Goal: Task Accomplishment & Management: Manage account settings

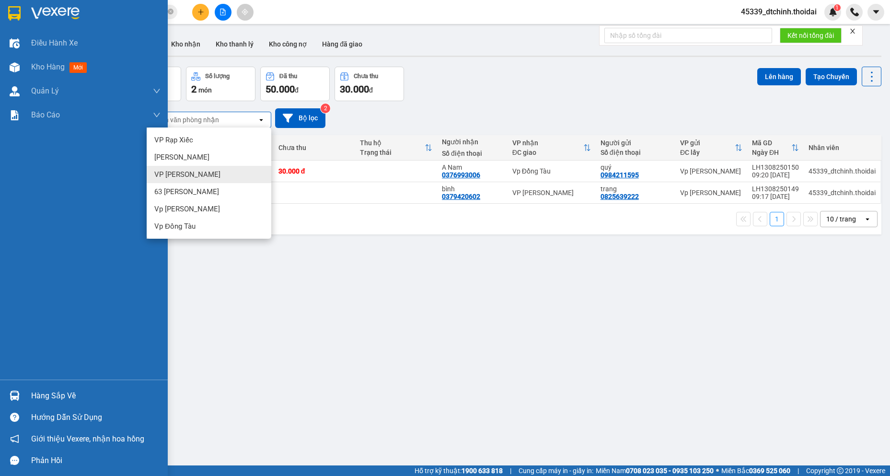
click at [22, 397] on div at bounding box center [14, 395] width 17 height 17
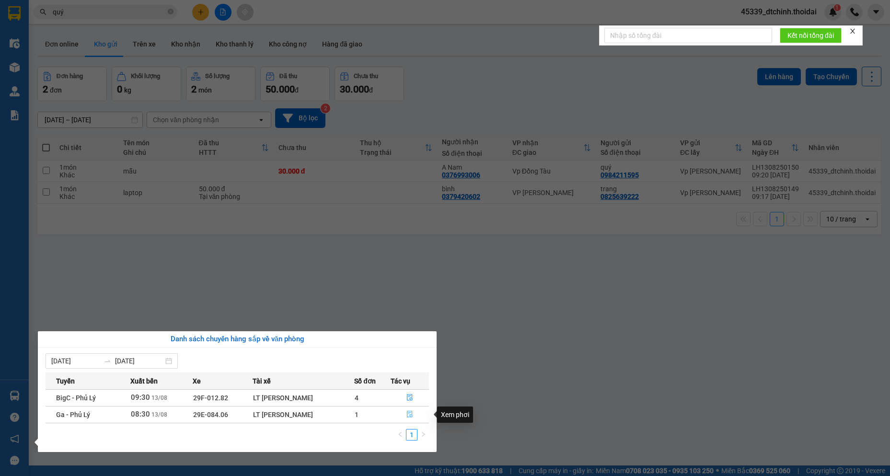
click at [408, 416] on icon "file-done" at bounding box center [410, 414] width 6 height 7
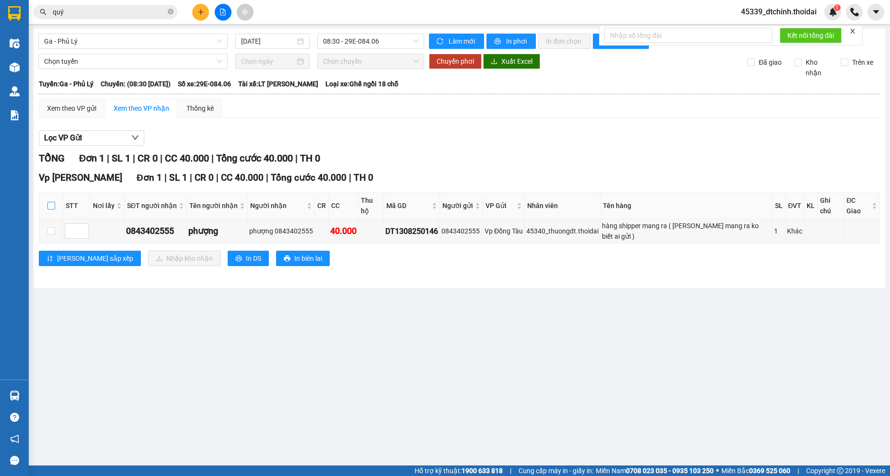
click at [54, 202] on input "checkbox" at bounding box center [51, 206] width 8 height 8
checkbox input "true"
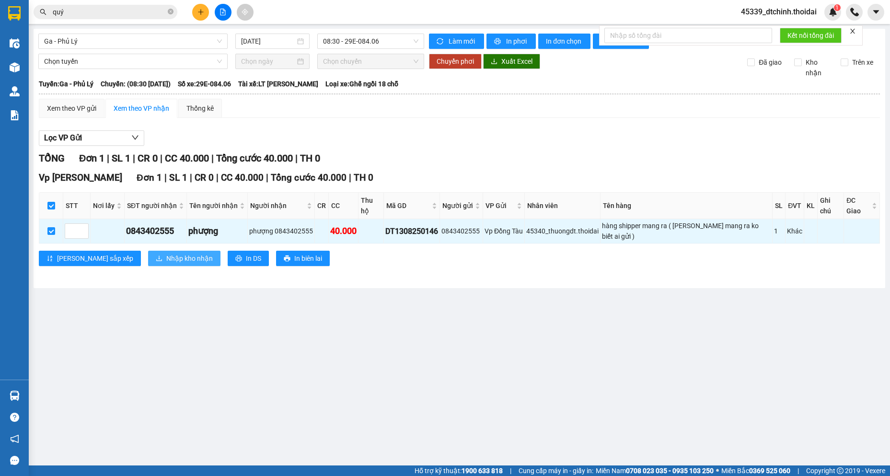
click at [148, 251] on button "Nhập kho nhận" at bounding box center [184, 258] width 72 height 15
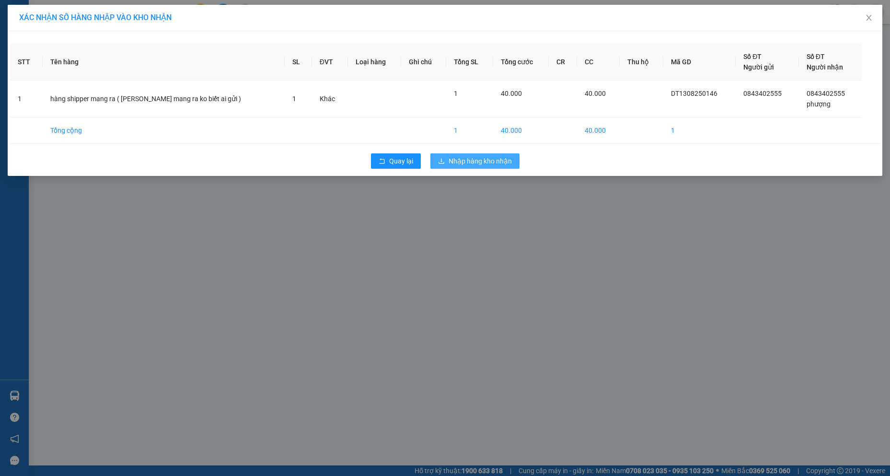
click at [485, 163] on span "Nhập hàng kho nhận" at bounding box center [480, 161] width 63 height 11
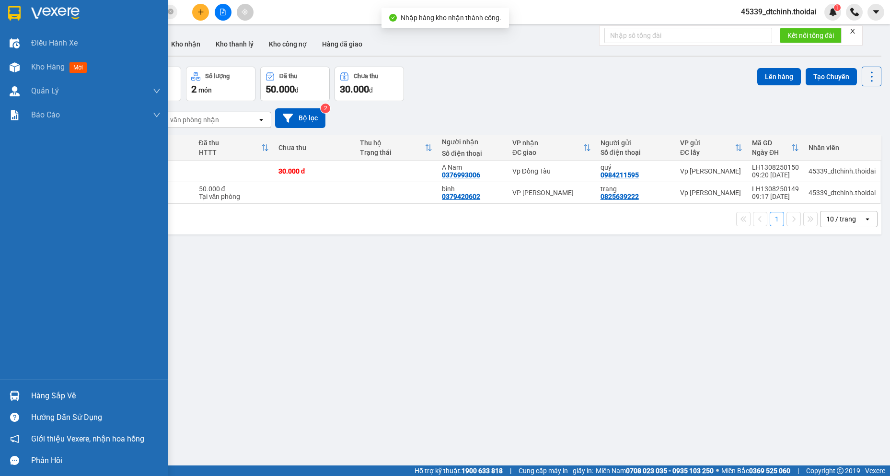
click at [39, 398] on div "Hàng sắp về" at bounding box center [95, 396] width 129 height 14
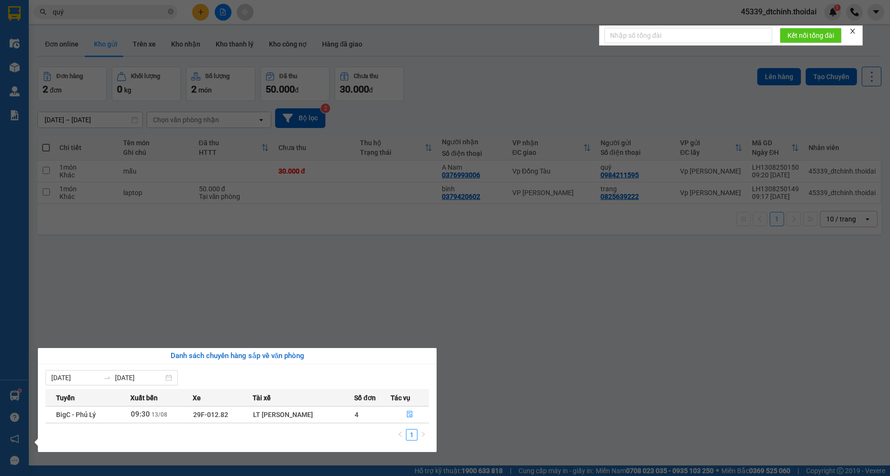
click at [127, 11] on section "Kết quả tìm kiếm ( 662 ) Bộ lọc Mã ĐH Trạng thái Món hàng Thu hộ Tổng cước Chưa…" at bounding box center [445, 238] width 890 height 476
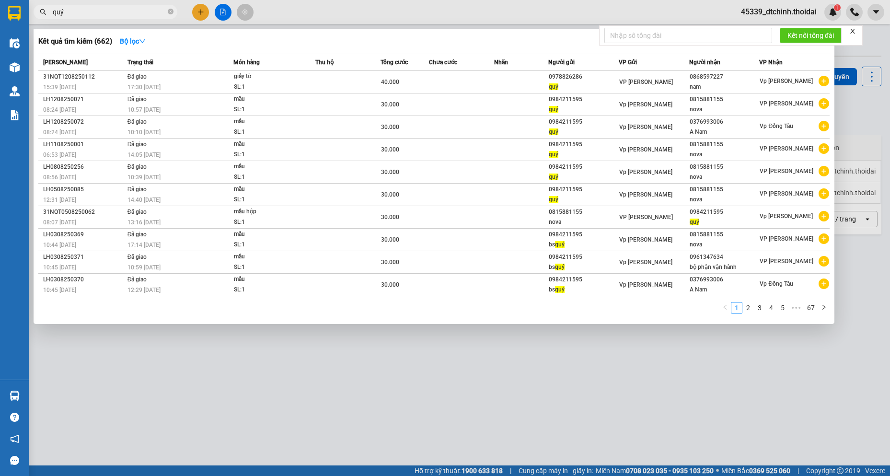
click at [127, 11] on input "quý" at bounding box center [109, 12] width 113 height 11
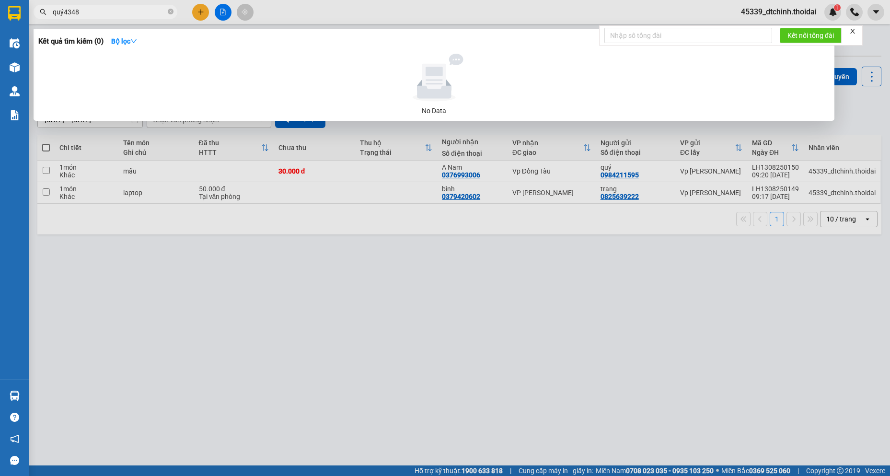
click at [106, 8] on input "quý4348" at bounding box center [109, 12] width 113 height 11
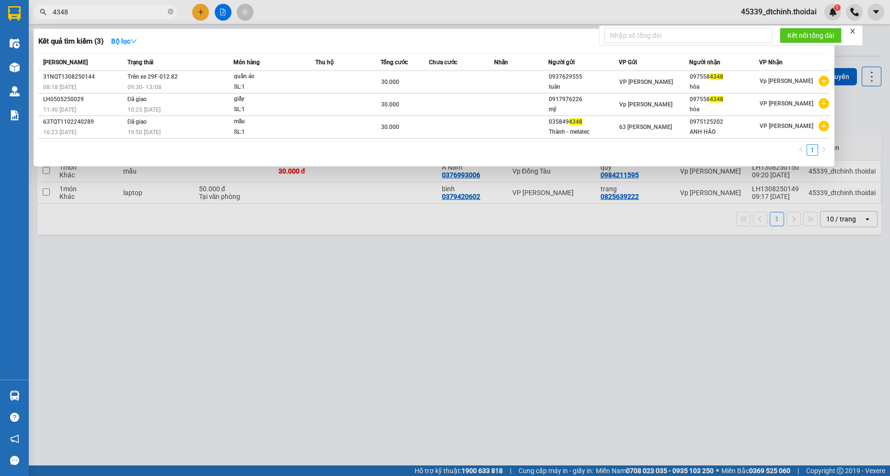
type input "4348"
click at [72, 84] on span "08:18 [DATE]" at bounding box center [59, 87] width 33 height 7
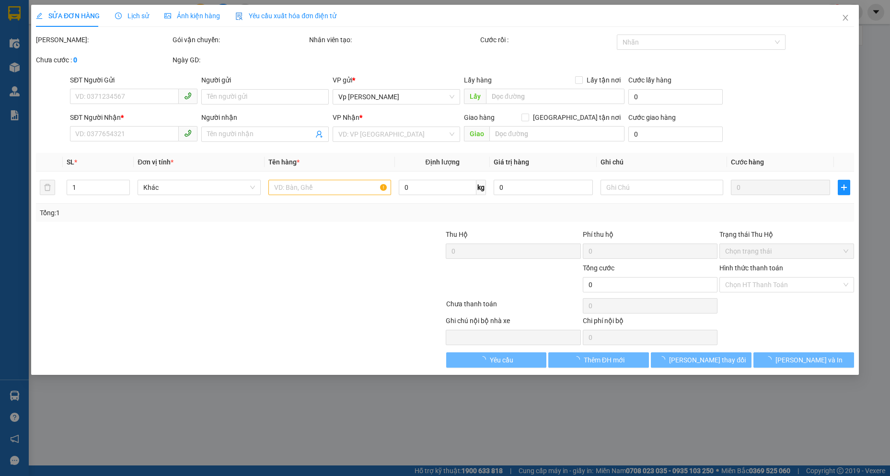
type input "0937629555"
type input "tuân"
type input "0975584348"
type input "hòa"
type input "30.000"
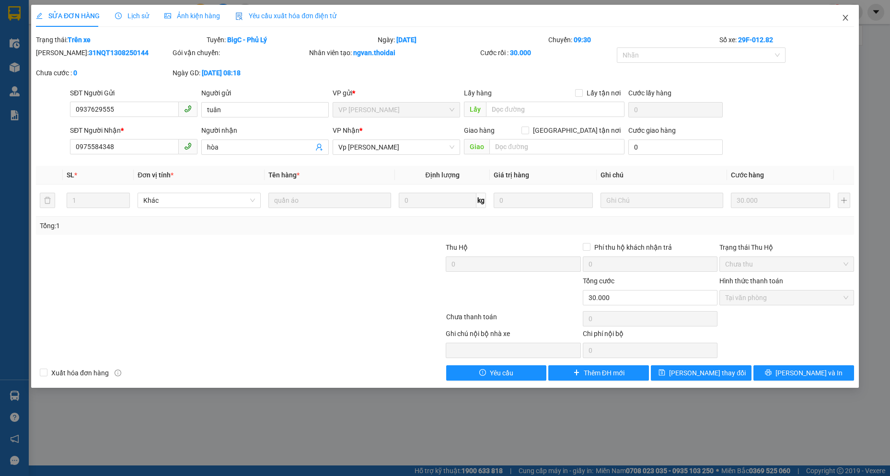
click at [845, 23] on span "Close" at bounding box center [845, 18] width 27 height 27
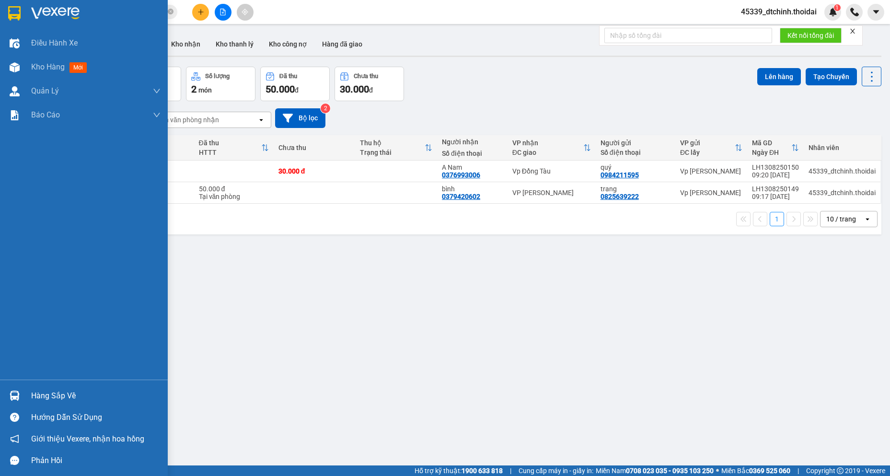
drag, startPoint x: 50, startPoint y: 396, endPoint x: 32, endPoint y: 388, distance: 20.0
click at [50, 396] on div "Hàng sắp về" at bounding box center [95, 396] width 129 height 14
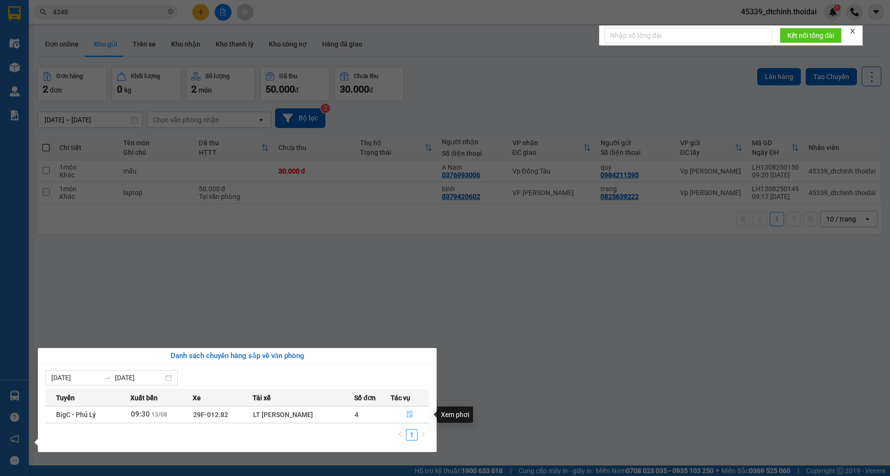
click at [407, 415] on icon "file-done" at bounding box center [409, 414] width 7 height 7
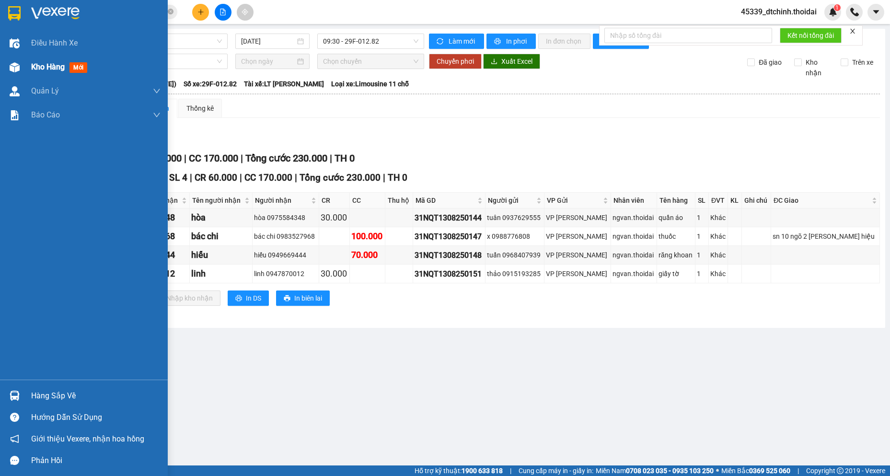
click at [47, 66] on span "Kho hàng" at bounding box center [48, 66] width 34 height 9
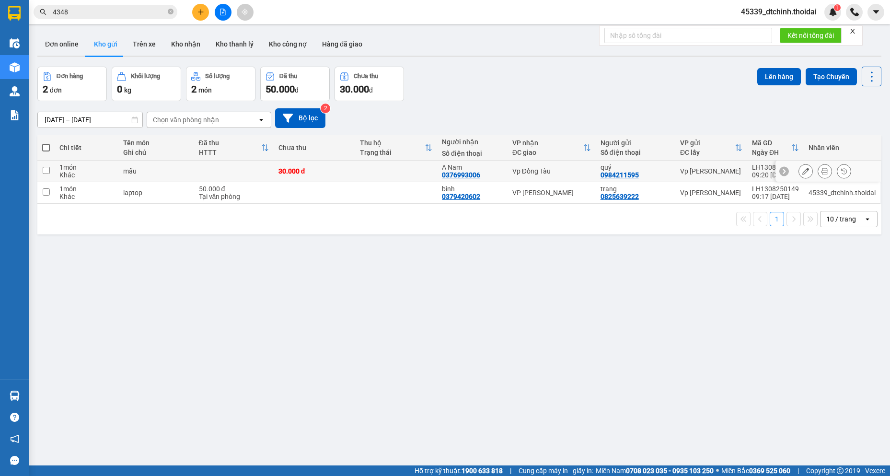
click at [47, 169] on input "checkbox" at bounding box center [46, 170] width 7 height 7
checkbox input "true"
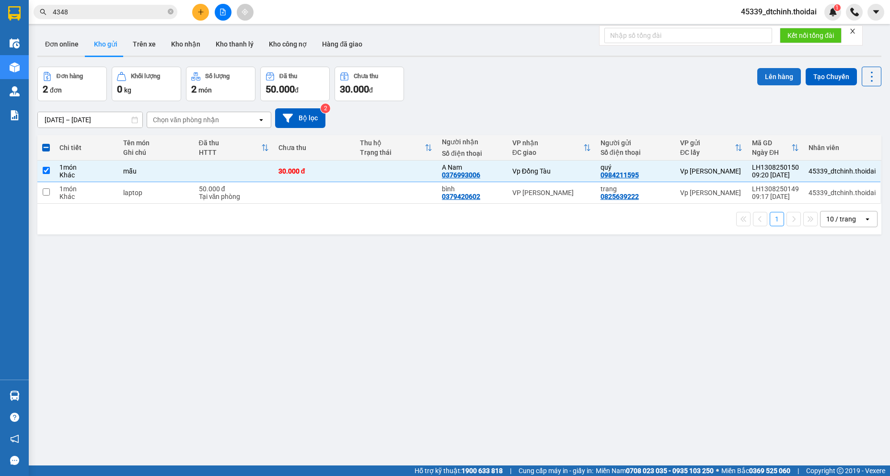
click at [768, 73] on button "Lên hàng" at bounding box center [779, 76] width 44 height 17
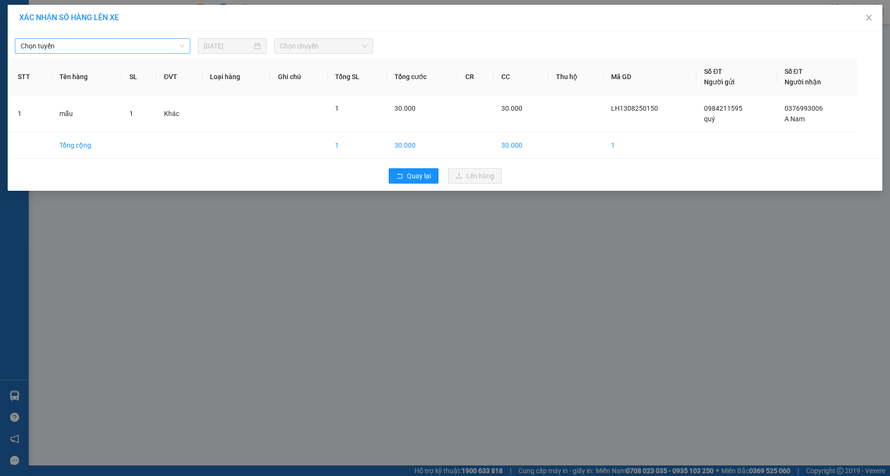
click at [118, 47] on span "Chọn tuyến" at bounding box center [103, 46] width 164 height 14
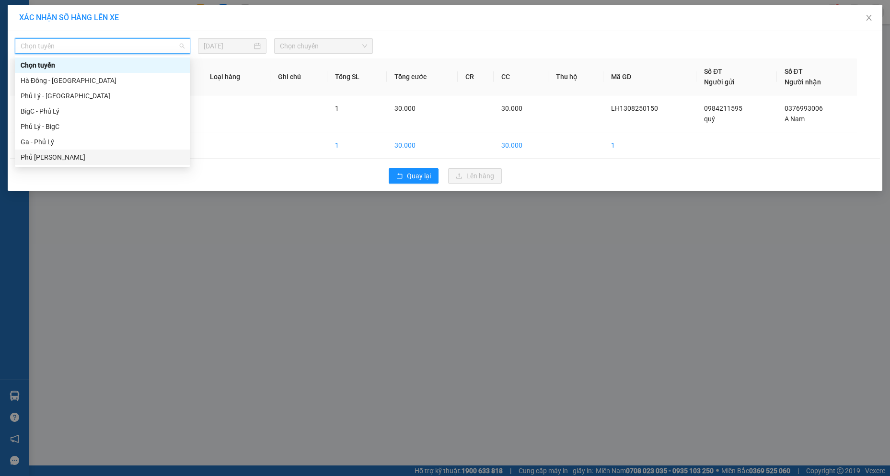
click at [49, 157] on div "Phủ [PERSON_NAME]" at bounding box center [103, 157] width 164 height 11
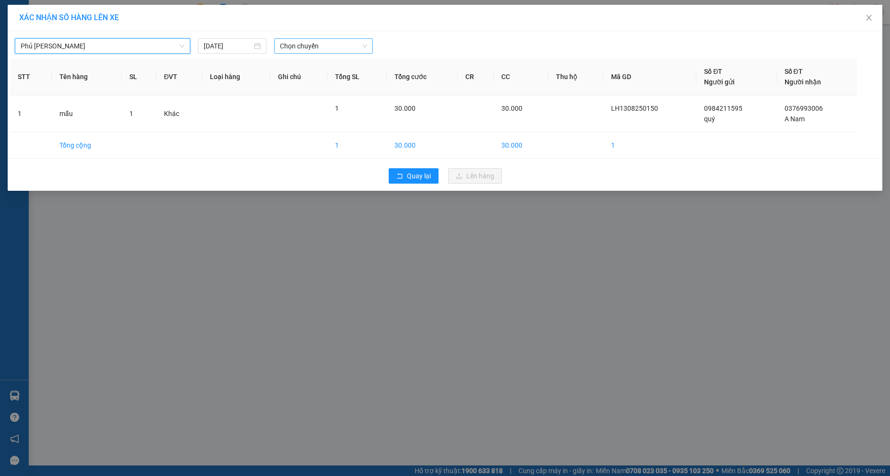
click at [329, 38] on div "Chọn chuyến" at bounding box center [323, 45] width 99 height 15
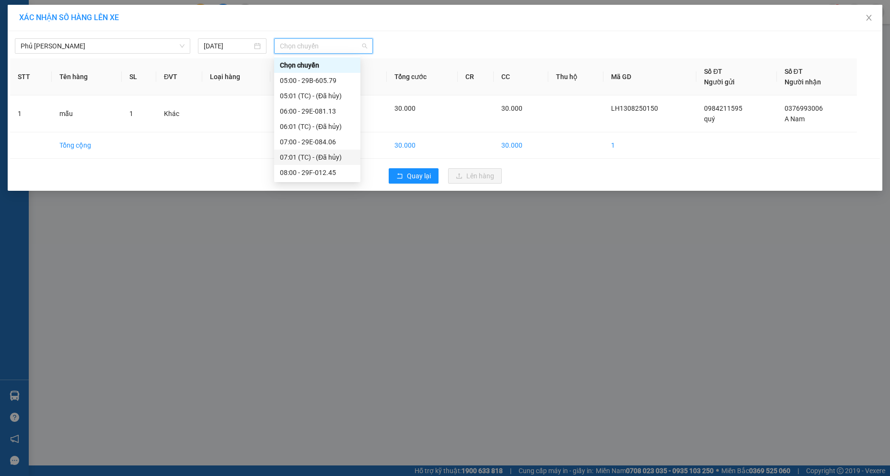
scroll to position [48, 0]
click at [323, 156] on div "10:00 - 29B-605.79" at bounding box center [317, 155] width 75 height 11
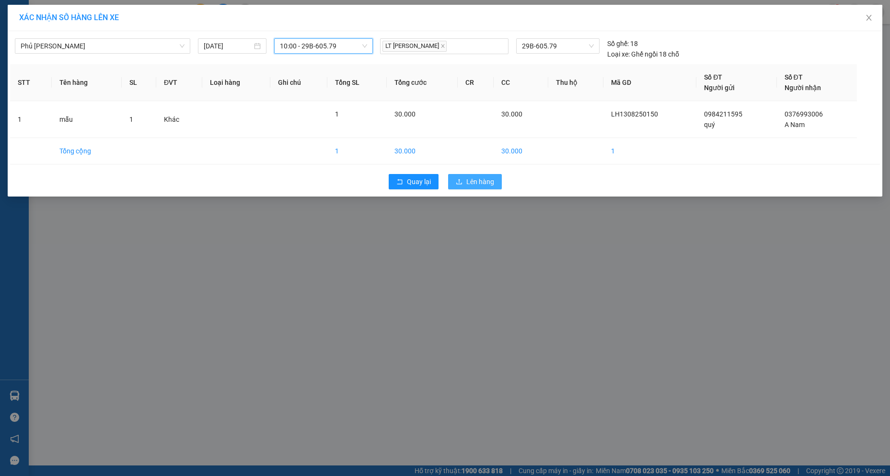
click at [479, 182] on span "Lên hàng" at bounding box center [480, 181] width 28 height 11
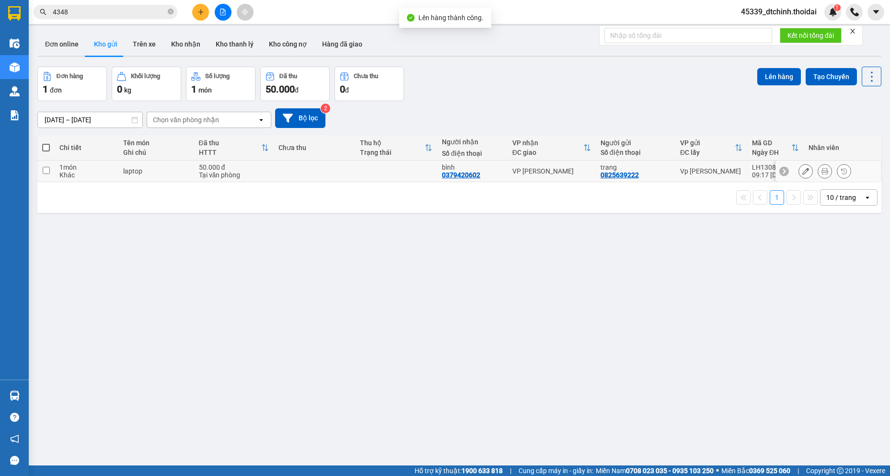
click at [45, 167] on input "checkbox" at bounding box center [46, 170] width 7 height 7
checkbox input "true"
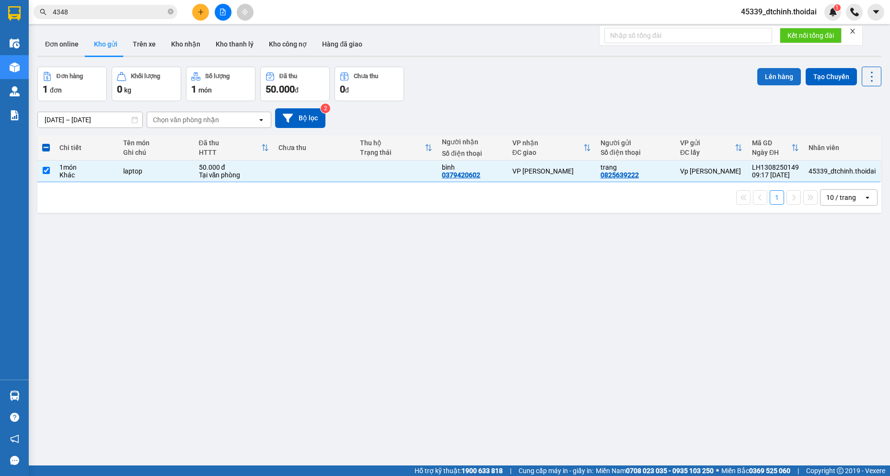
click at [774, 79] on button "Lên hàng" at bounding box center [779, 76] width 44 height 17
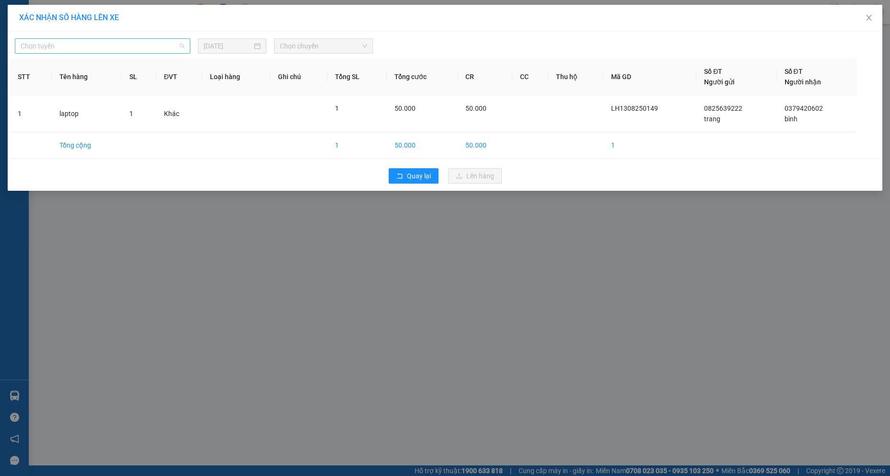
click at [132, 46] on span "Chọn tuyến" at bounding box center [103, 46] width 164 height 14
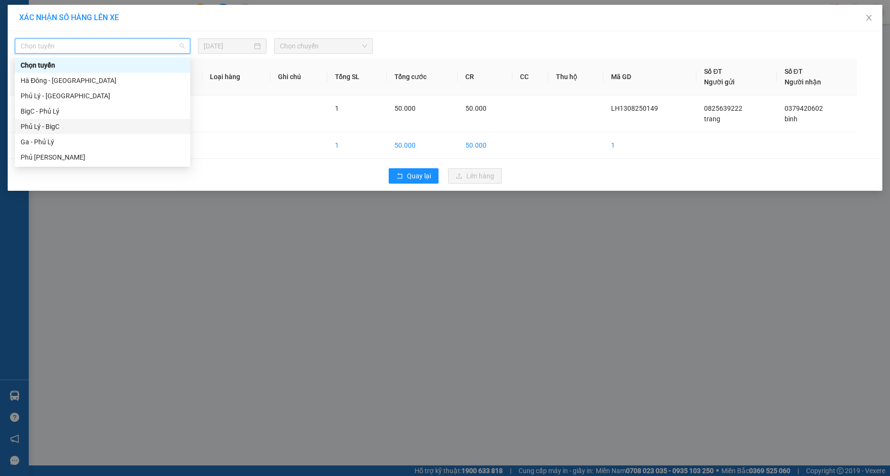
click at [55, 125] on div "Phủ Lý - BigC" at bounding box center [103, 126] width 164 height 11
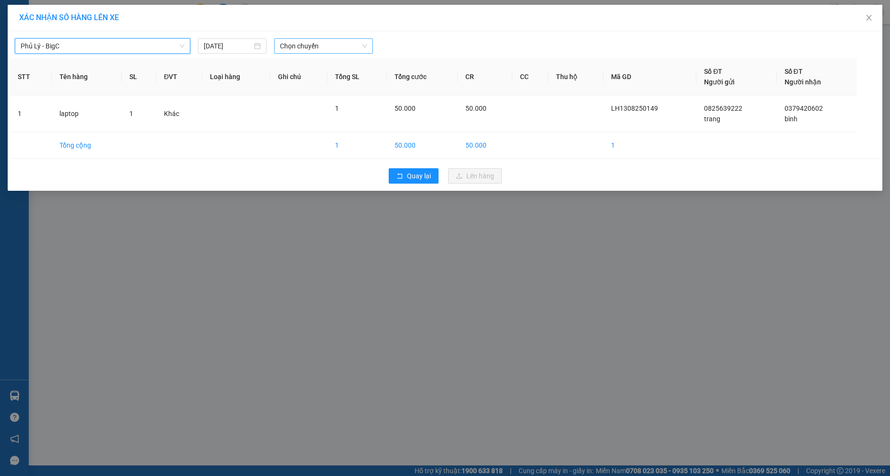
click at [328, 46] on span "Chọn chuyến" at bounding box center [324, 46] width 88 height 14
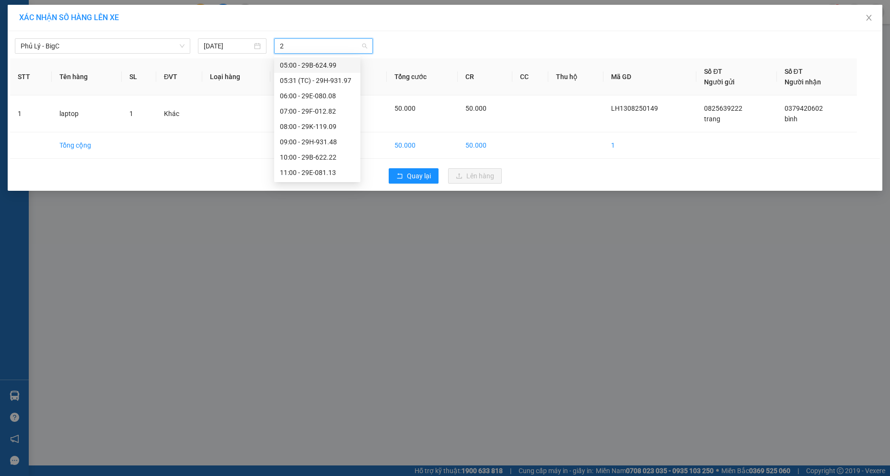
type input "22"
click at [322, 64] on div "10:00 - 29B-622.22" at bounding box center [317, 65] width 75 height 11
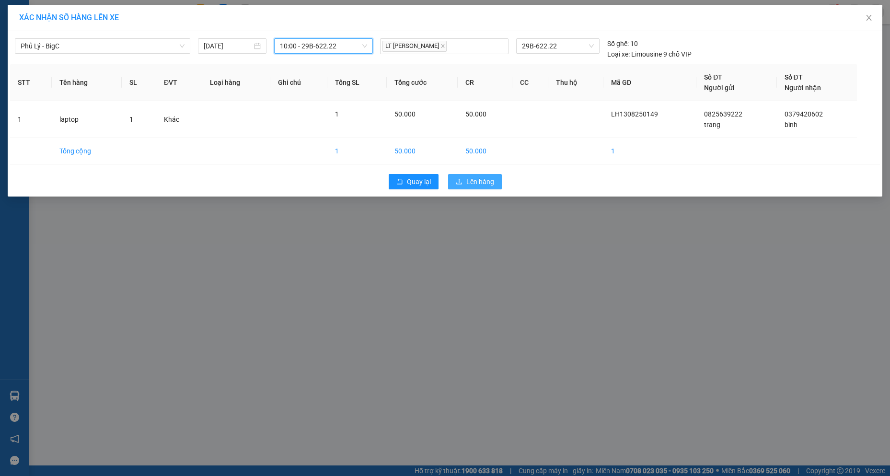
click at [479, 180] on span "Lên hàng" at bounding box center [480, 181] width 28 height 11
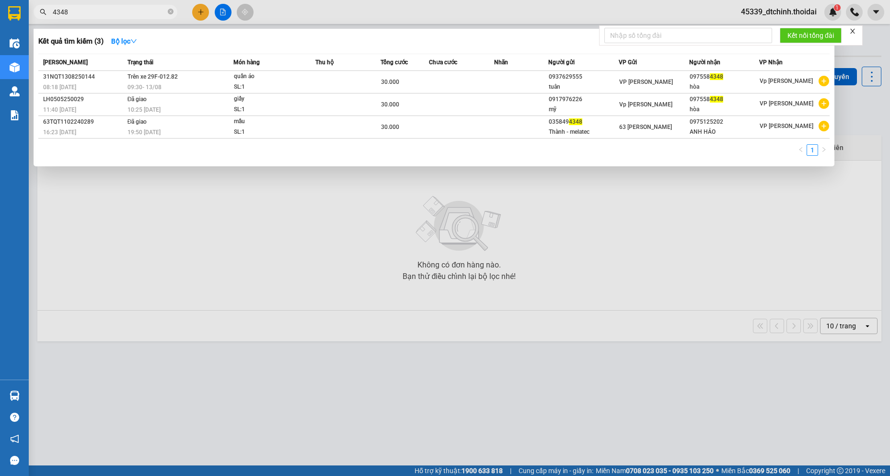
click at [85, 12] on input "4348" at bounding box center [109, 12] width 113 height 11
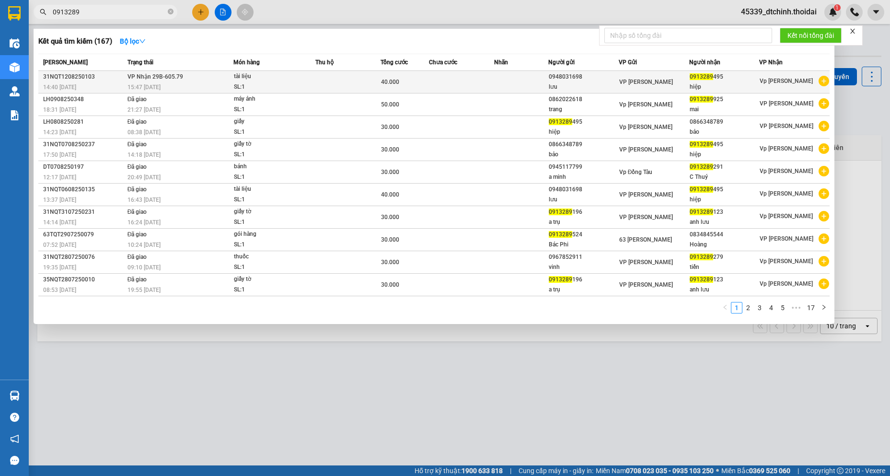
type input "0913289"
click at [628, 84] on span "VP [PERSON_NAME]" at bounding box center [646, 82] width 54 height 7
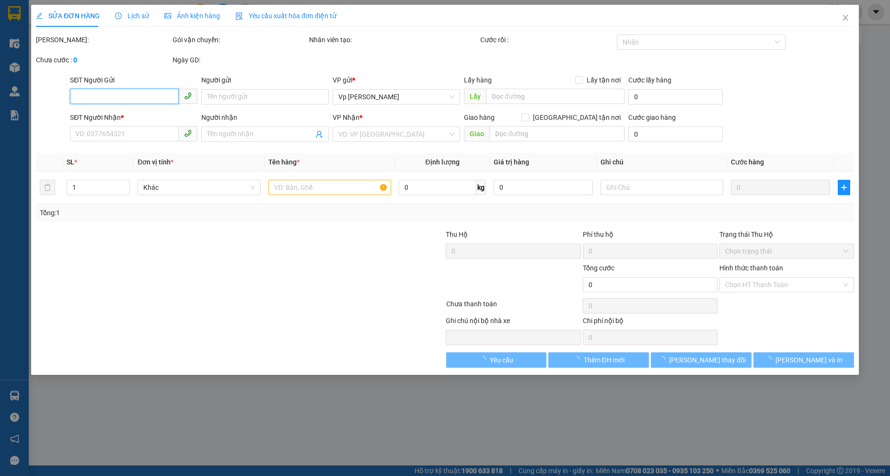
type input "0948031698"
type input "lưu"
type input "0913289495"
type input "hiệp"
type input "40.000"
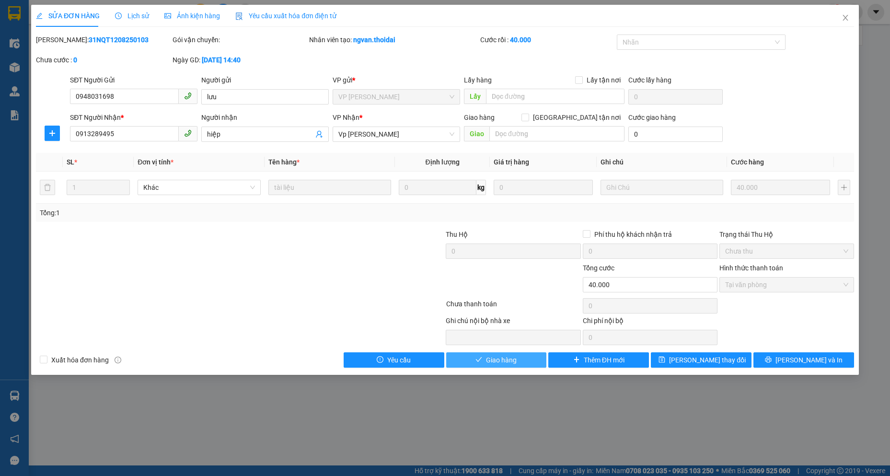
click at [511, 361] on span "Giao hàng" at bounding box center [501, 360] width 31 height 11
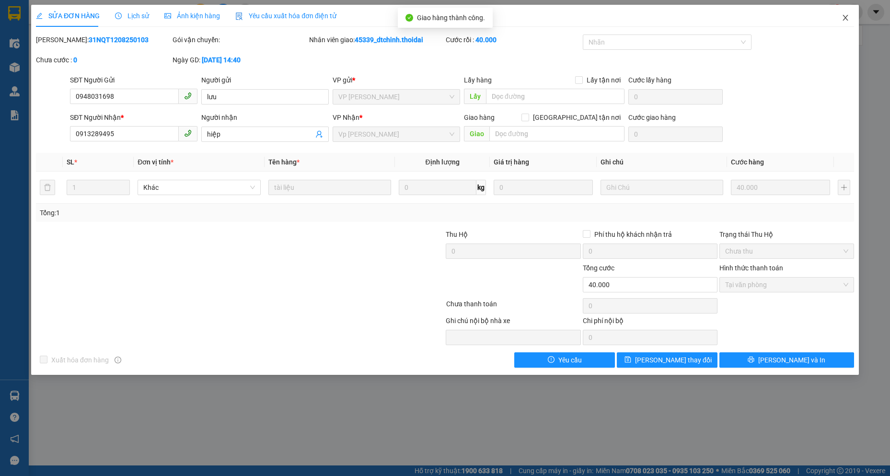
click at [852, 15] on span "Close" at bounding box center [845, 18] width 27 height 27
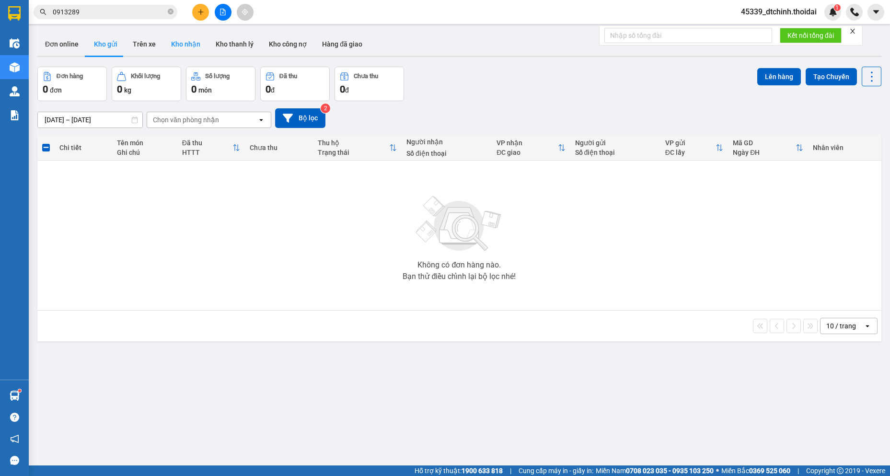
click at [172, 46] on button "Kho nhận" at bounding box center [185, 44] width 45 height 23
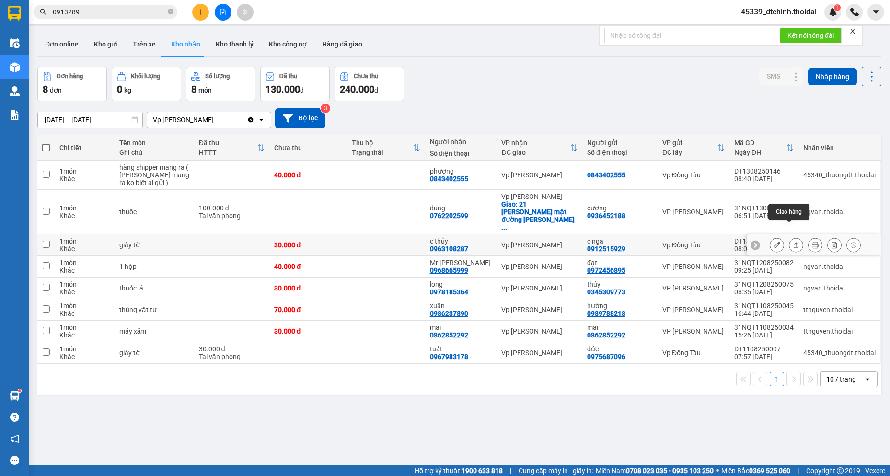
click at [794, 242] on icon at bounding box center [796, 245] width 5 height 6
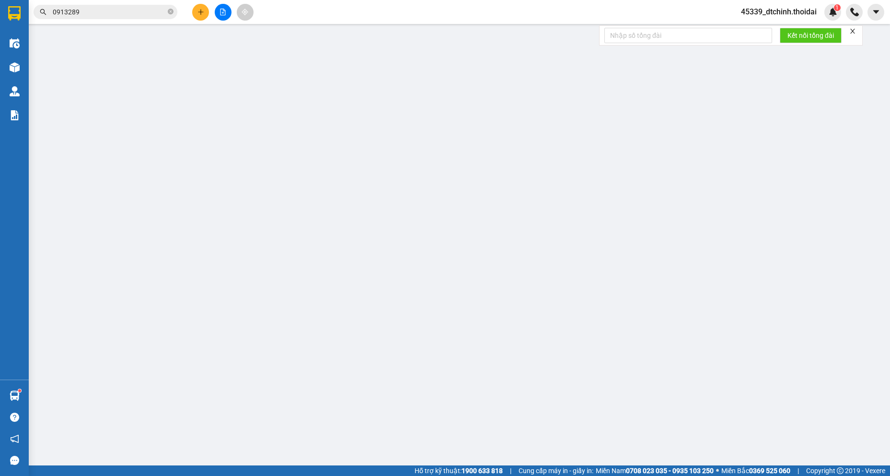
type input "0912515929"
type input "c nga"
type input "0963108287"
type input "c thủy"
type input "30.000"
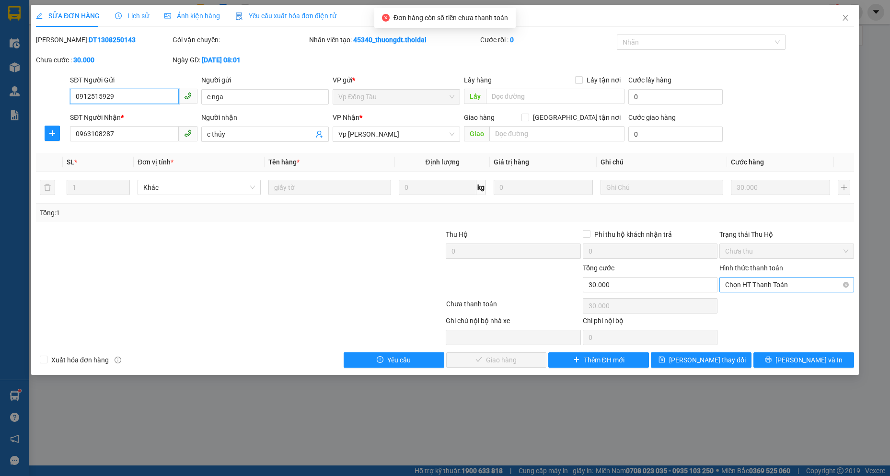
click at [755, 283] on span "Chọn HT Thanh Toán" at bounding box center [786, 284] width 123 height 14
click at [751, 298] on div "Tại văn phòng" at bounding box center [786, 303] width 135 height 15
type input "0"
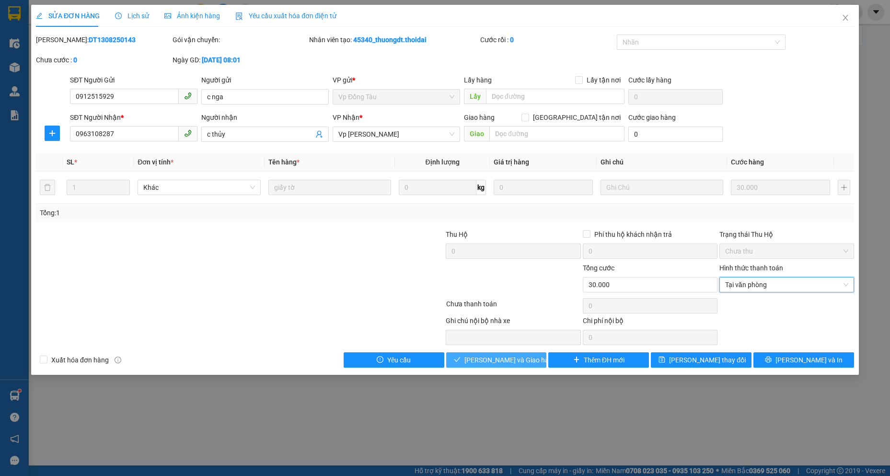
click at [509, 356] on span "[PERSON_NAME] và Giao hàng" at bounding box center [510, 360] width 92 height 11
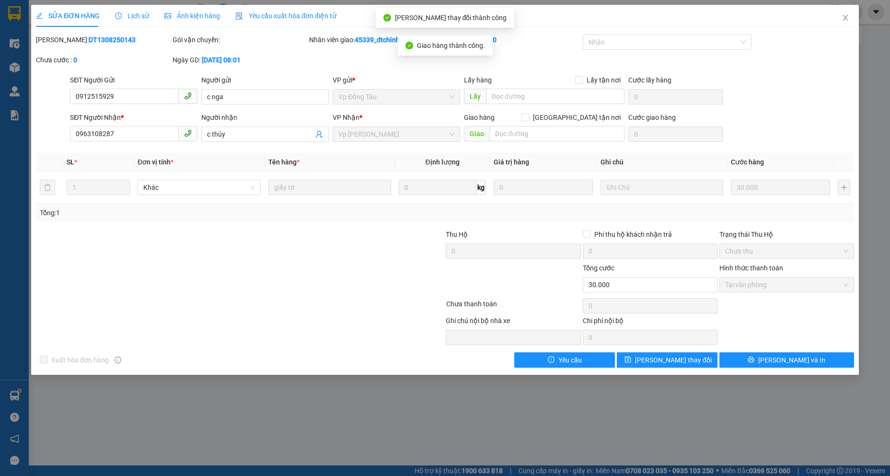
click at [740, 387] on div "SỬA ĐƠN HÀNG Lịch sử Ảnh kiện hàng Yêu cầu xuất hóa đơn điện tử Total Paid Fee …" at bounding box center [445, 238] width 890 height 476
click at [850, 17] on span "Close" at bounding box center [845, 18] width 27 height 27
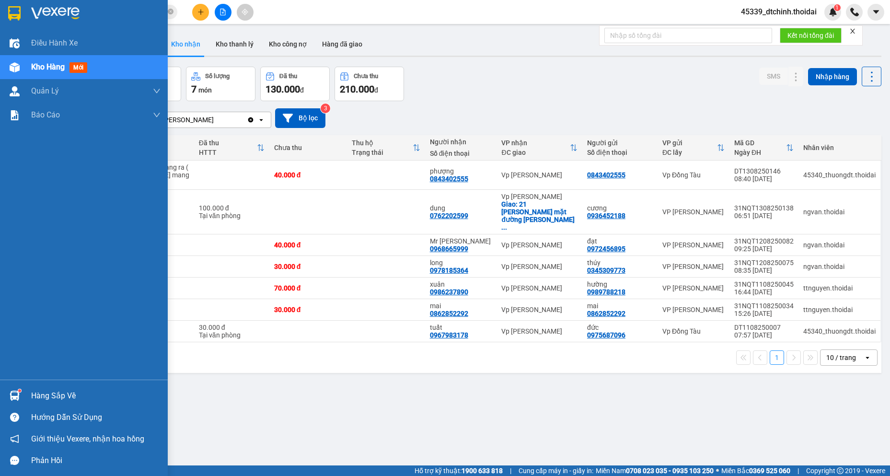
click at [55, 394] on div "Hàng sắp về" at bounding box center [95, 396] width 129 height 14
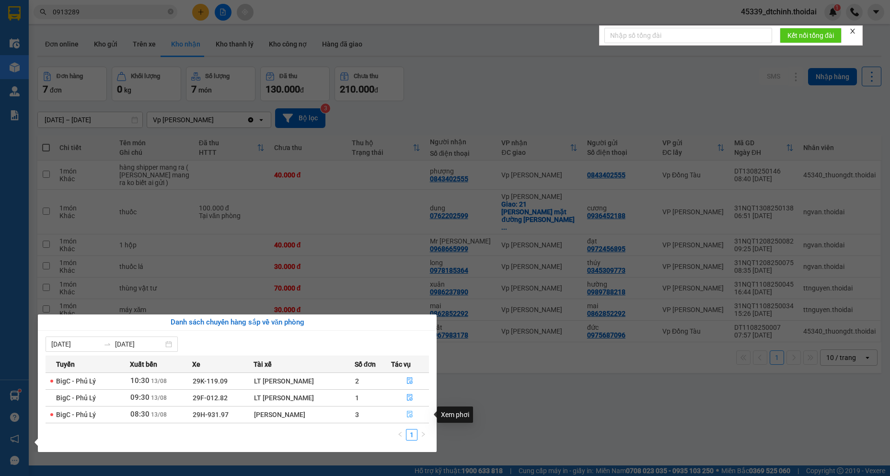
click at [411, 415] on icon "file-done" at bounding box center [409, 414] width 7 height 7
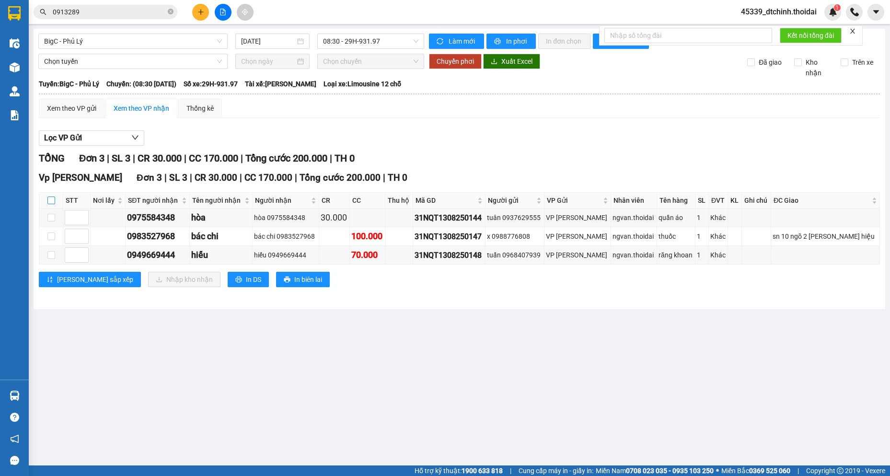
click at [54, 198] on input "checkbox" at bounding box center [51, 200] width 8 height 8
checkbox input "true"
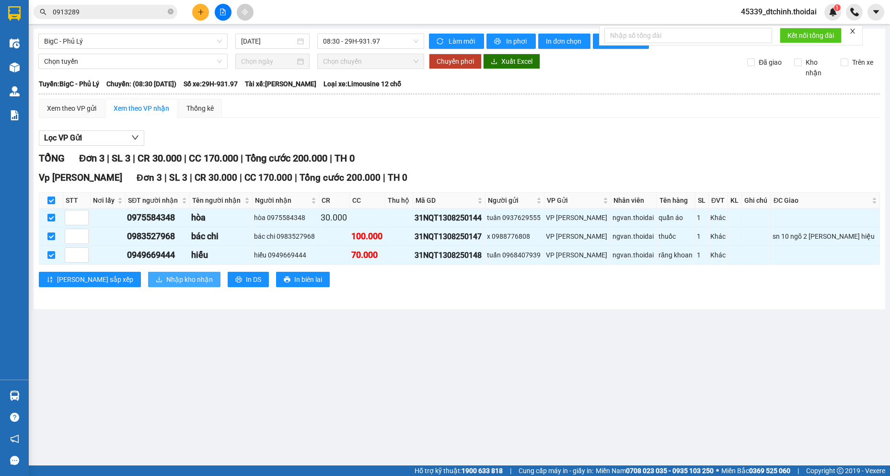
click at [166, 281] on span "Nhập kho nhận" at bounding box center [189, 279] width 46 height 11
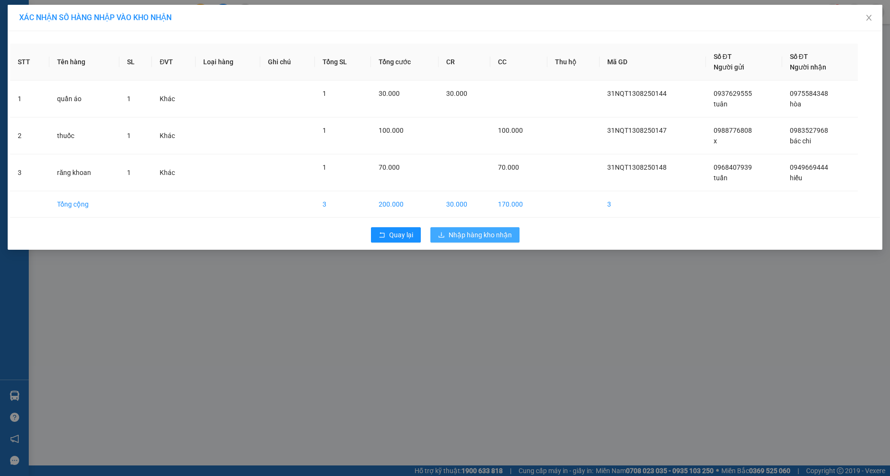
click at [466, 236] on span "Nhập hàng kho nhận" at bounding box center [480, 235] width 63 height 11
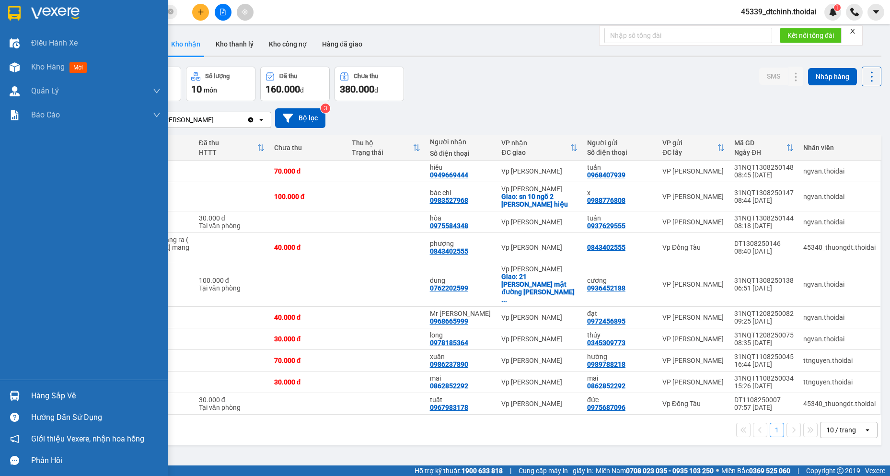
drag, startPoint x: 66, startPoint y: 398, endPoint x: 58, endPoint y: 393, distance: 9.3
click at [66, 398] on div "Hàng sắp về" at bounding box center [95, 396] width 129 height 14
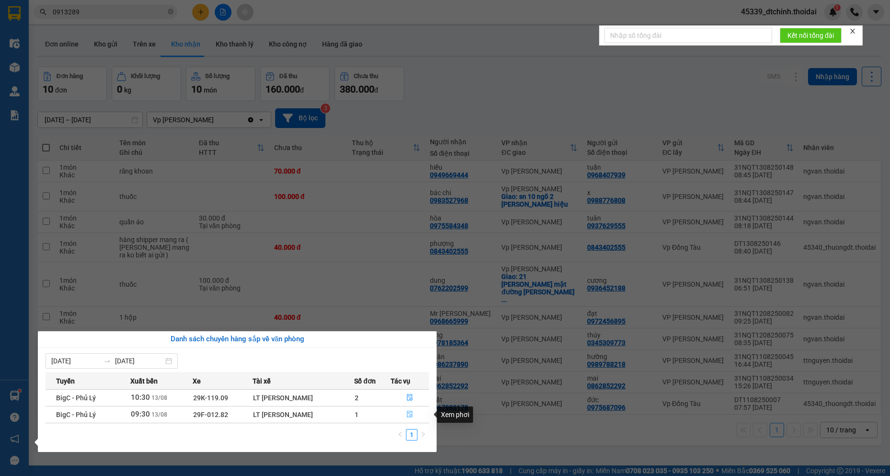
click at [410, 416] on icon "file-done" at bounding box center [410, 414] width 6 height 7
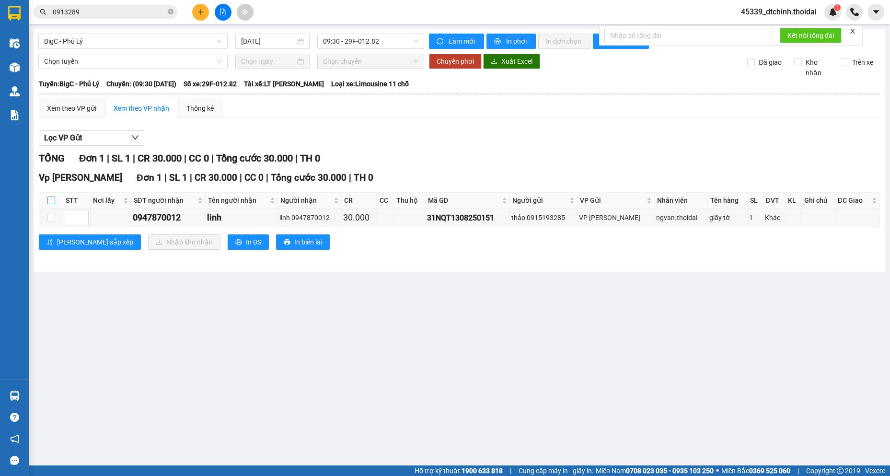
click at [52, 198] on input "checkbox" at bounding box center [51, 200] width 8 height 8
checkbox input "true"
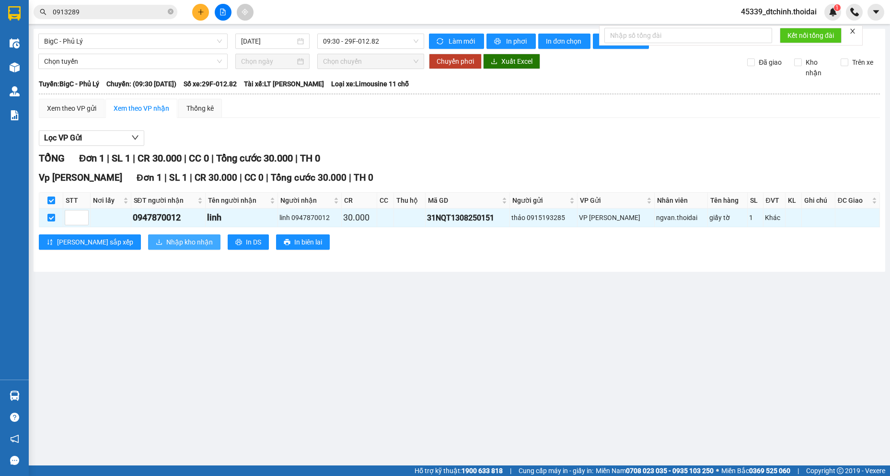
click at [166, 247] on span "Nhập kho nhận" at bounding box center [189, 242] width 46 height 11
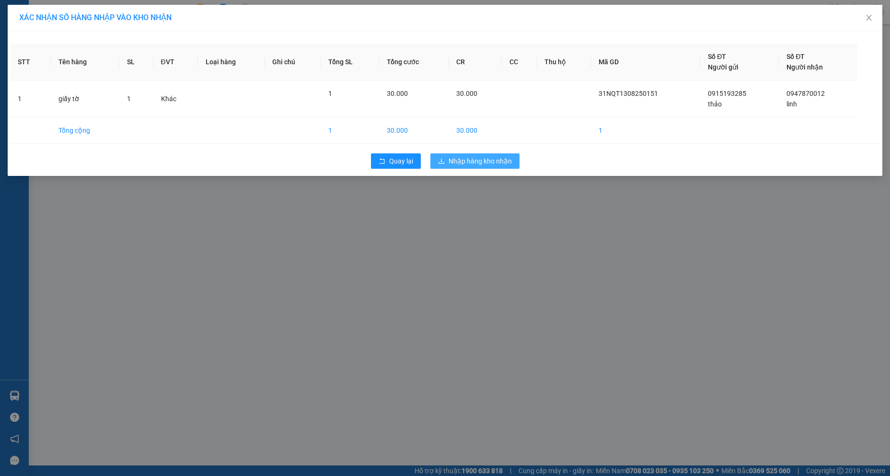
click at [471, 162] on span "Nhập hàng kho nhận" at bounding box center [480, 161] width 63 height 11
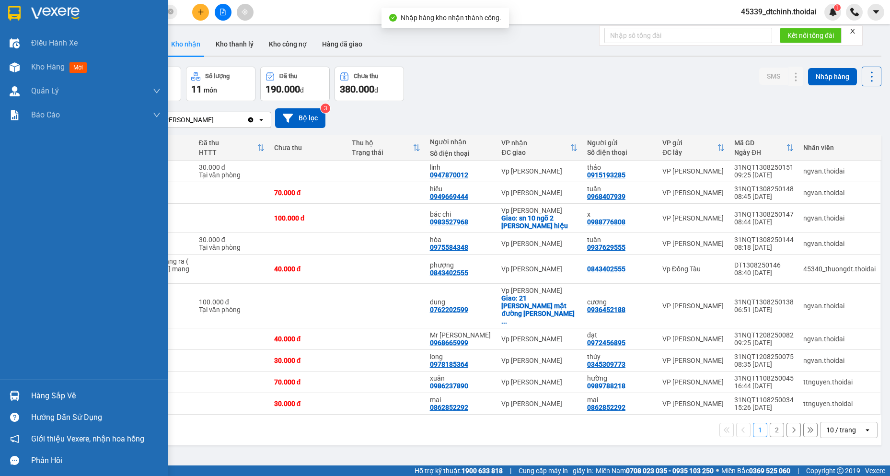
click at [39, 394] on div "Hàng sắp về" at bounding box center [95, 396] width 129 height 14
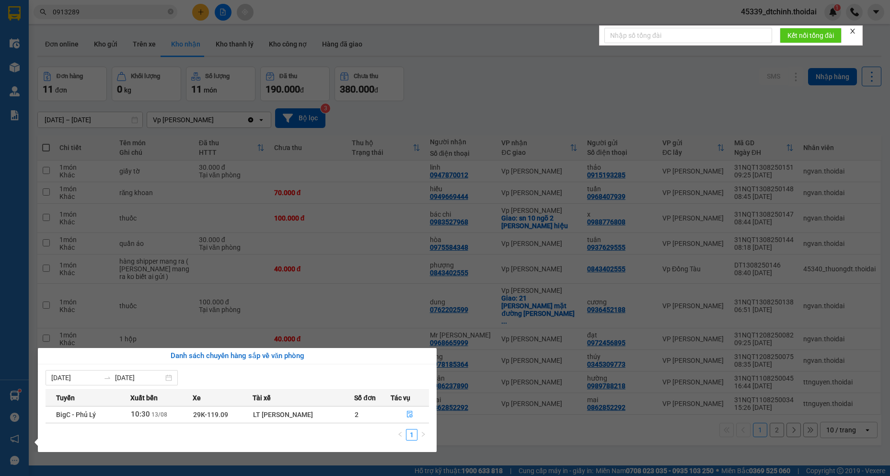
click at [132, 14] on section "Kết quả tìm kiếm ( 167 ) Bộ lọc Mã ĐH Trạng thái Món hàng Thu hộ Tổng cước Chưa…" at bounding box center [445, 238] width 890 height 476
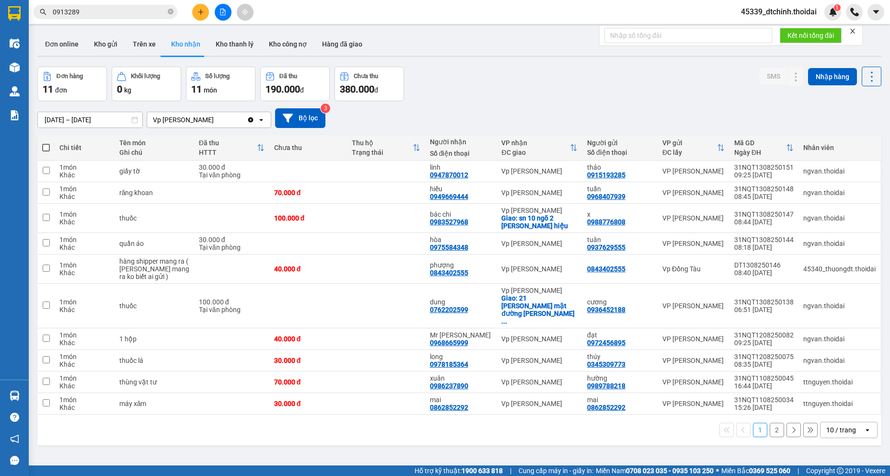
click at [770, 423] on button "2" at bounding box center [777, 430] width 14 height 14
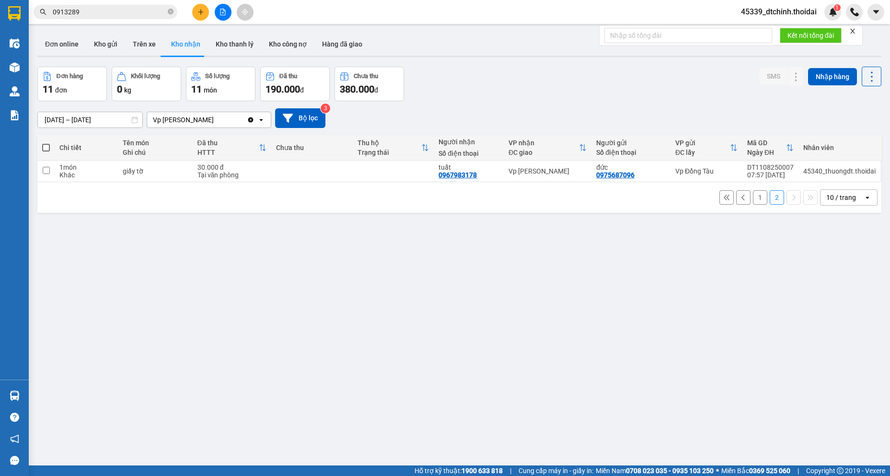
click at [86, 15] on input "0913289" at bounding box center [109, 12] width 113 height 11
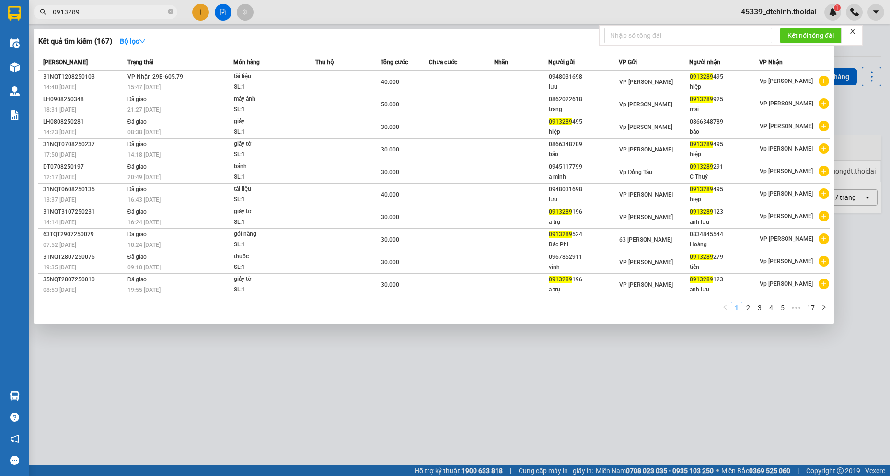
click at [86, 15] on input "0913289" at bounding box center [109, 12] width 113 height 11
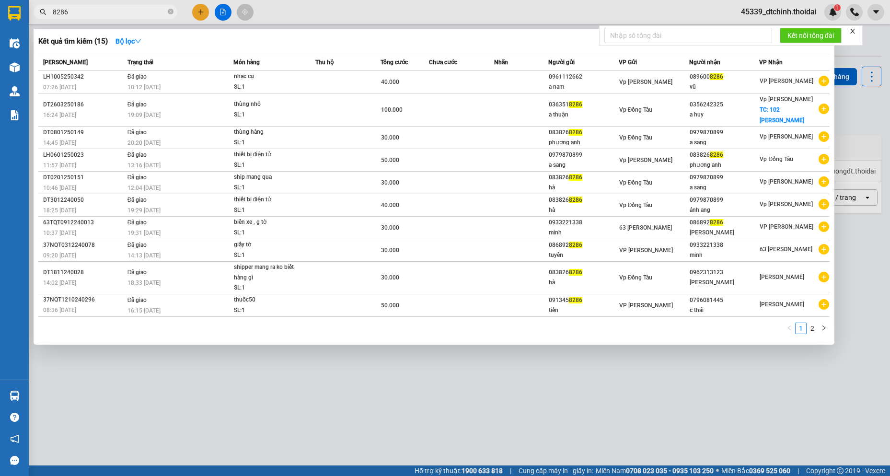
click at [119, 18] on span "8286" at bounding box center [106, 12] width 144 height 14
click at [120, 16] on input "8286" at bounding box center [109, 12] width 113 height 11
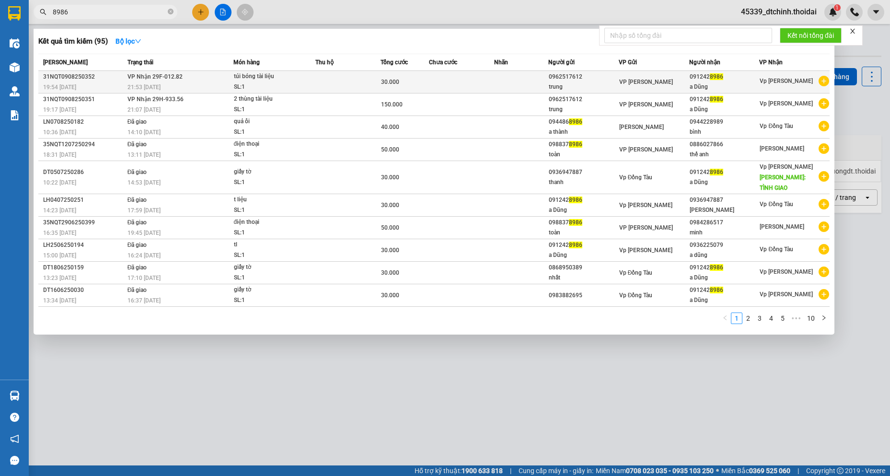
type input "8986"
click at [460, 82] on td at bounding box center [461, 82] width 65 height 23
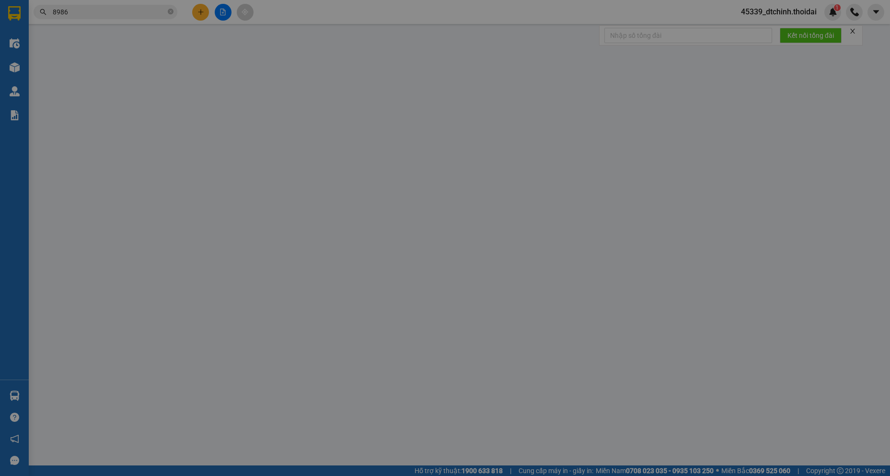
type input "0962517612"
type input "trung"
type input "0912428986"
type input "a Dũng"
type input "30.000"
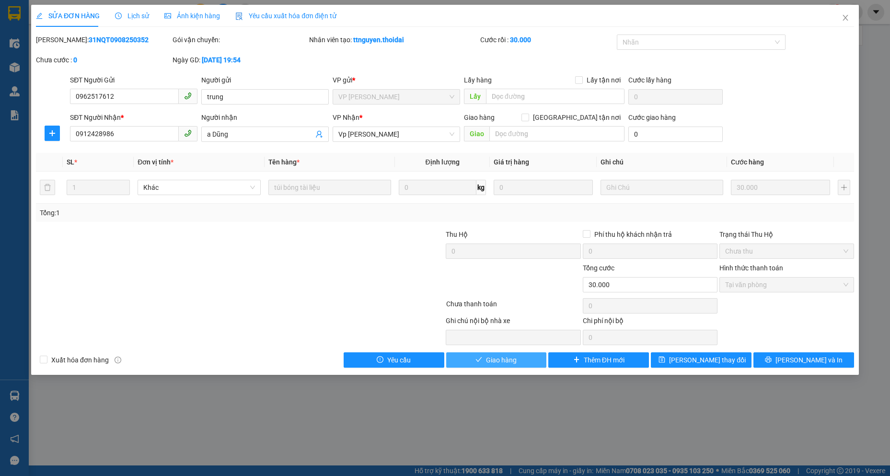
click at [514, 361] on span "Giao hàng" at bounding box center [501, 360] width 31 height 11
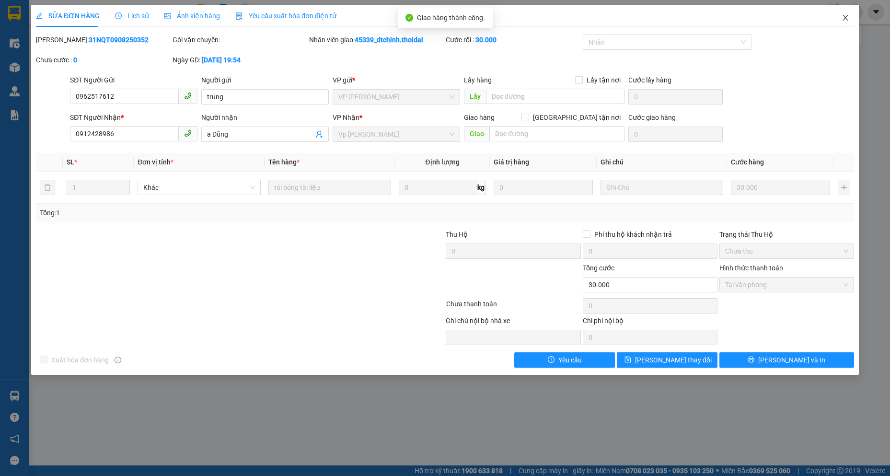
click at [843, 17] on icon "close" at bounding box center [846, 18] width 8 height 8
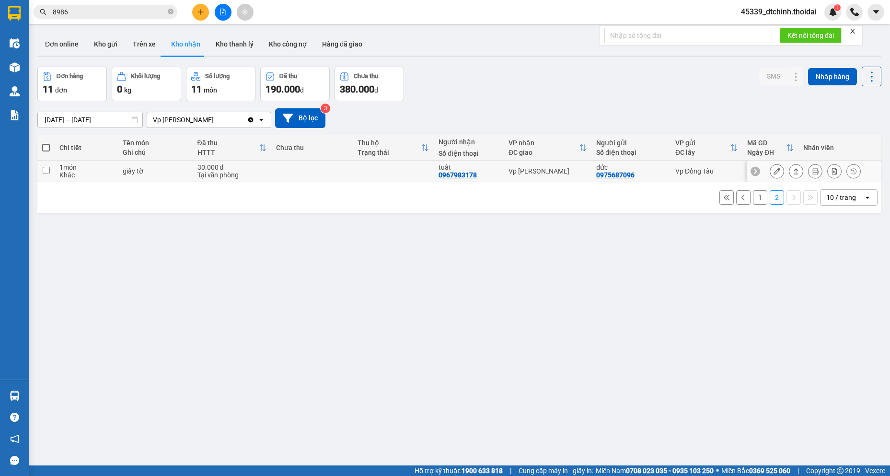
click at [793, 172] on icon at bounding box center [796, 171] width 7 height 7
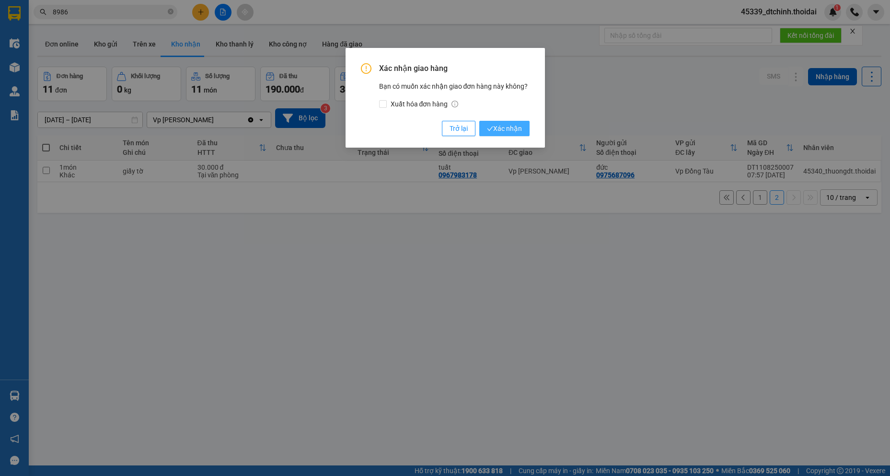
click at [515, 134] on button "Xác nhận" at bounding box center [504, 128] width 50 height 15
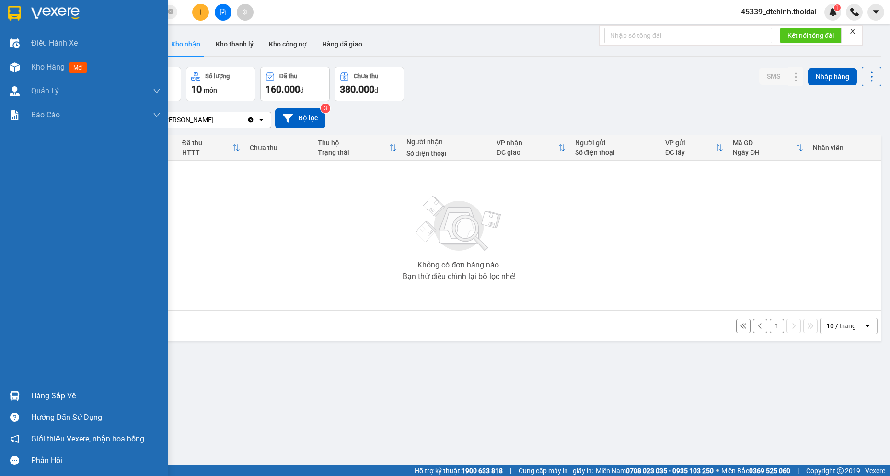
click at [30, 393] on div "Hàng sắp về" at bounding box center [84, 396] width 168 height 22
